Goal: Information Seeking & Learning: Check status

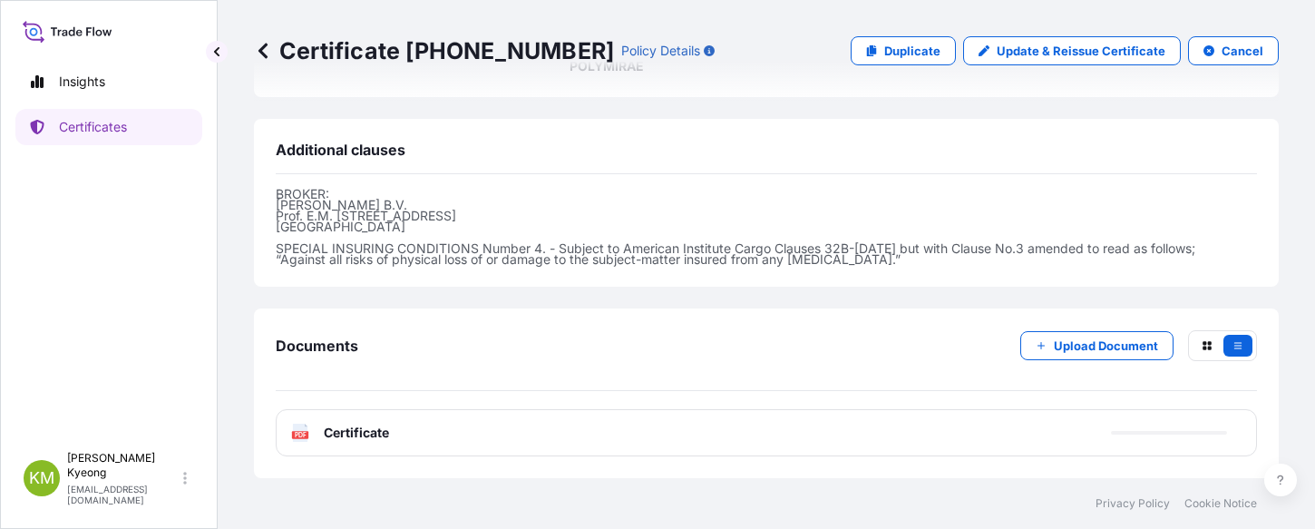
scroll to position [562, 0]
